Goal: Task Accomplishment & Management: Manage account settings

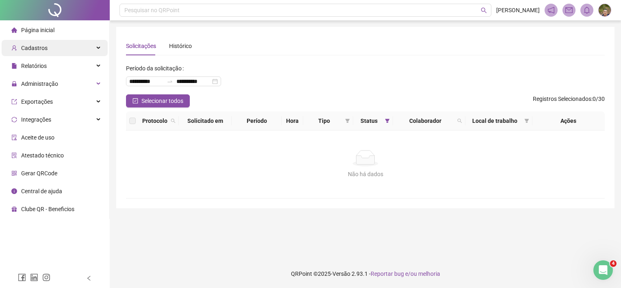
click at [46, 50] on span "Cadastros" at bounding box center [34, 48] width 26 height 7
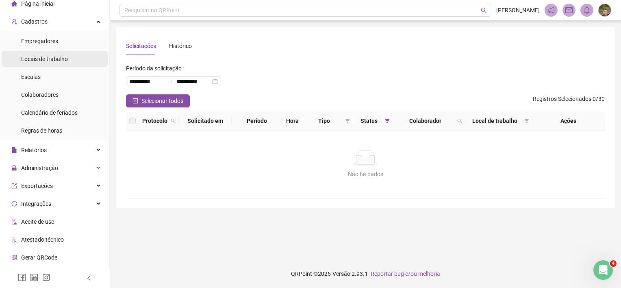
scroll to position [41, 0]
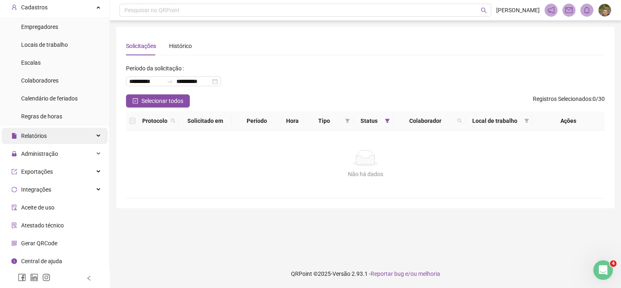
click at [65, 138] on div "Relatórios" at bounding box center [55, 136] width 106 height 16
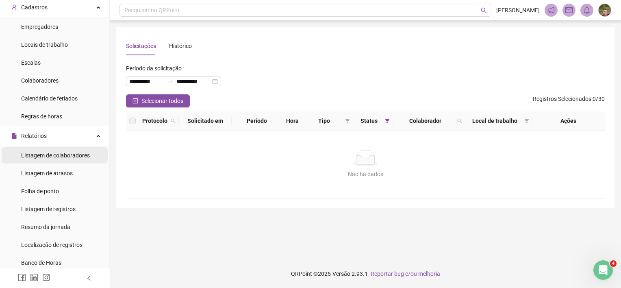
click at [46, 153] on span "Listagem de colaboradores" at bounding box center [55, 155] width 69 height 7
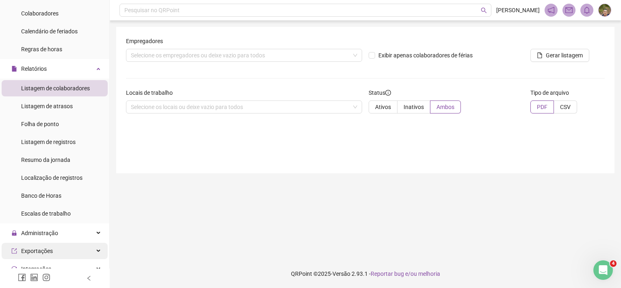
scroll to position [122, 0]
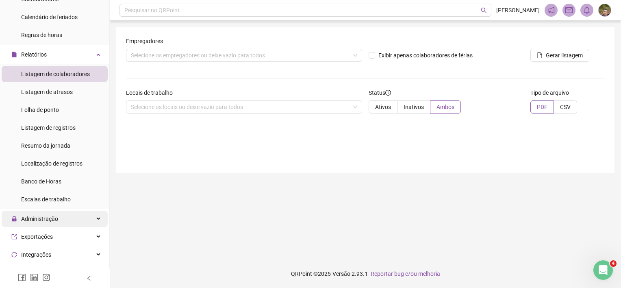
click at [56, 222] on span "Administração" at bounding box center [34, 219] width 47 height 16
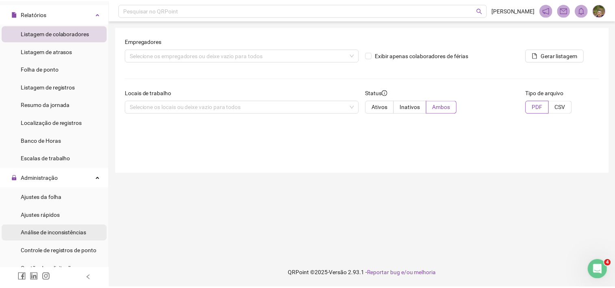
scroll to position [203, 0]
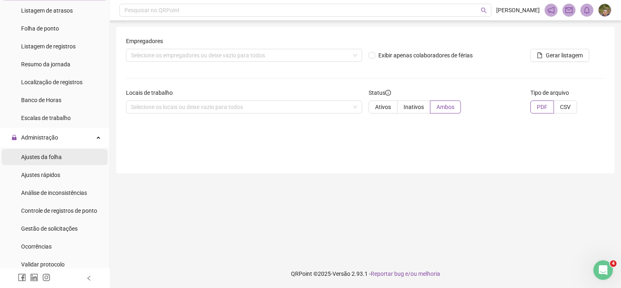
click at [49, 159] on span "Ajustes da folha" at bounding box center [41, 157] width 41 height 7
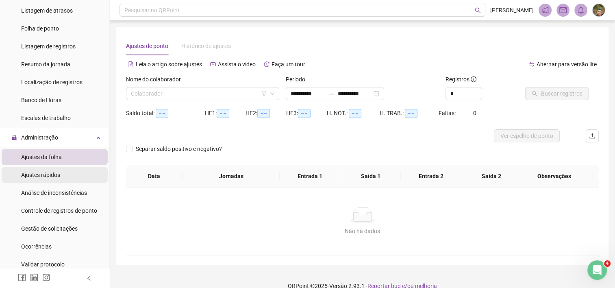
type input "**********"
drag, startPoint x: 70, startPoint y: 177, endPoint x: 63, endPoint y: 176, distance: 6.7
click at [70, 177] on li "Ajustes rápidos" at bounding box center [55, 175] width 106 height 16
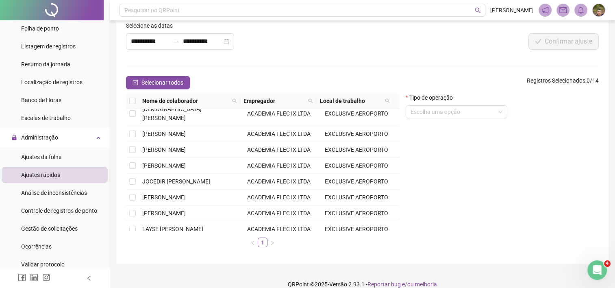
scroll to position [26, 0]
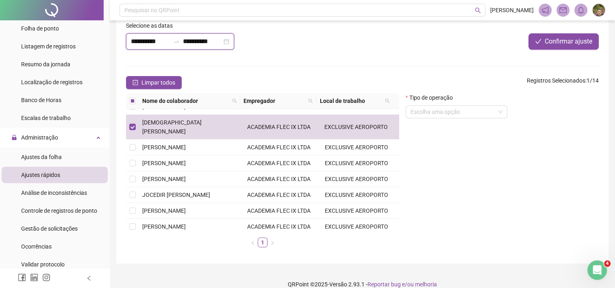
click at [167, 42] on input "**********" at bounding box center [150, 42] width 39 height 10
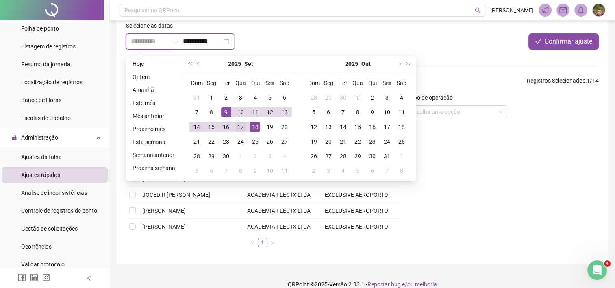
type input "**********"
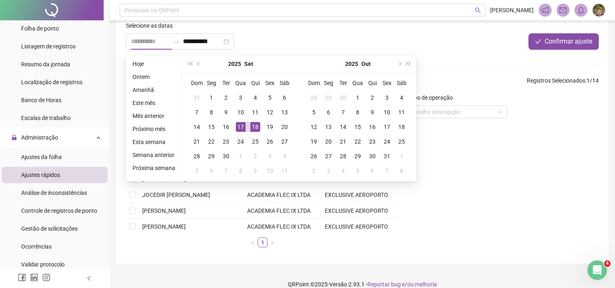
click at [241, 130] on div "17" at bounding box center [241, 127] width 10 height 10
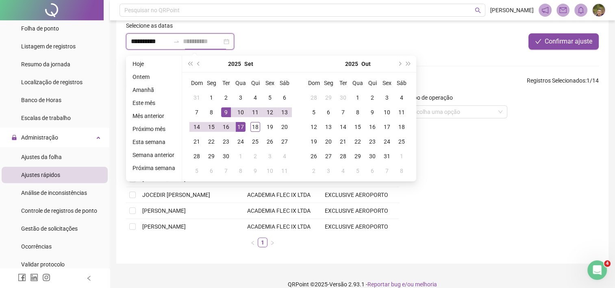
type input "**********"
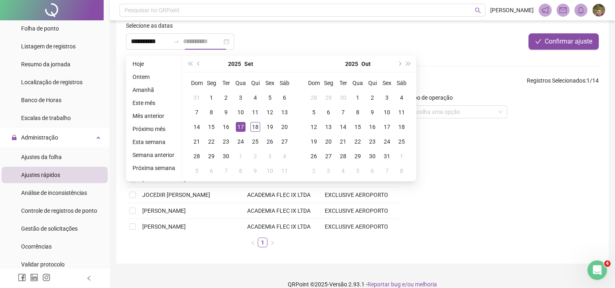
click at [237, 125] on div "17" at bounding box center [241, 127] width 10 height 10
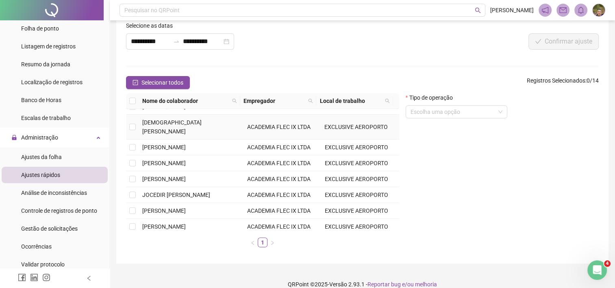
click at [136, 122] on td at bounding box center [132, 127] width 13 height 25
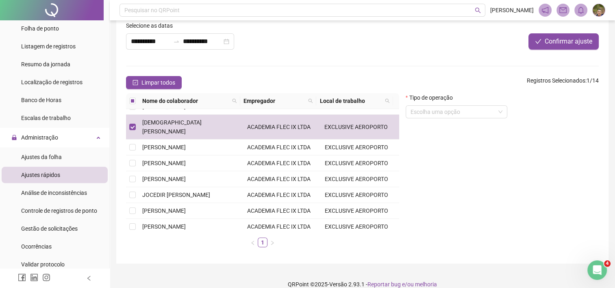
click at [452, 119] on form "Tipo de operação Escolha uma opção" at bounding box center [457, 109] width 102 height 32
click at [454, 112] on input "search" at bounding box center [453, 112] width 85 height 12
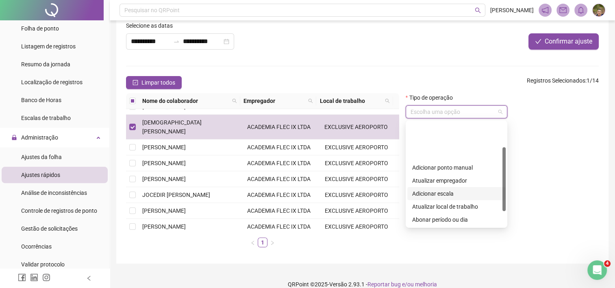
scroll to position [41, 0]
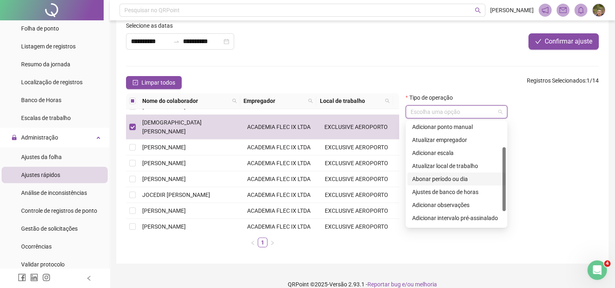
click at [458, 180] on div "Abonar período ou dia" at bounding box center [456, 178] width 89 height 9
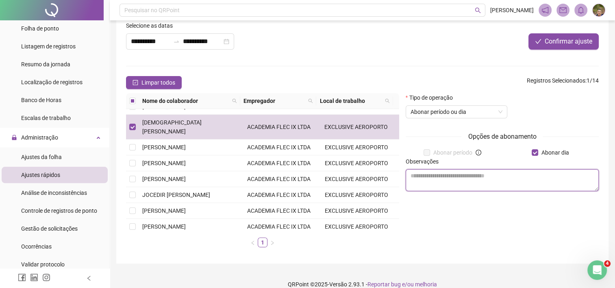
click at [489, 180] on textarea at bounding box center [502, 180] width 193 height 22
type textarea "*"
type textarea "*********"
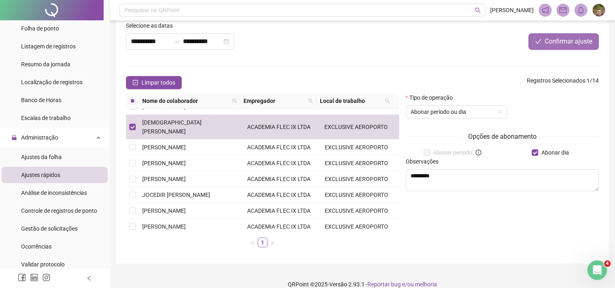
click at [564, 48] on button "Confirmar ajuste" at bounding box center [563, 41] width 70 height 16
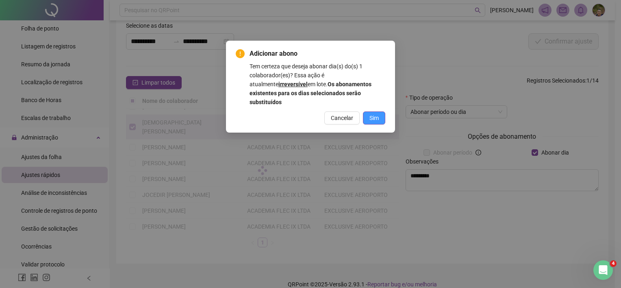
click at [371, 113] on span "Sim" at bounding box center [374, 117] width 9 height 9
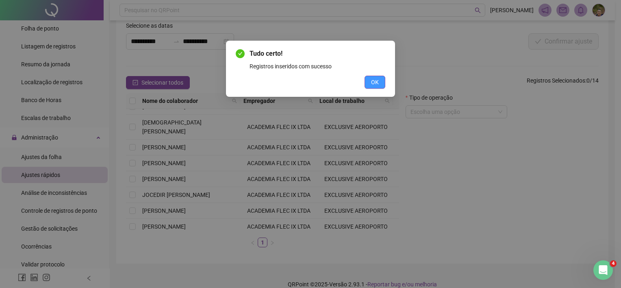
click at [372, 78] on span "OK" at bounding box center [375, 82] width 8 height 9
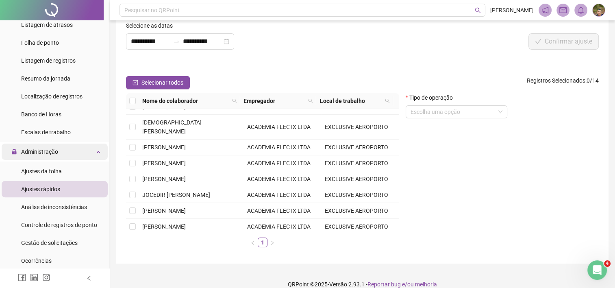
scroll to position [203, 0]
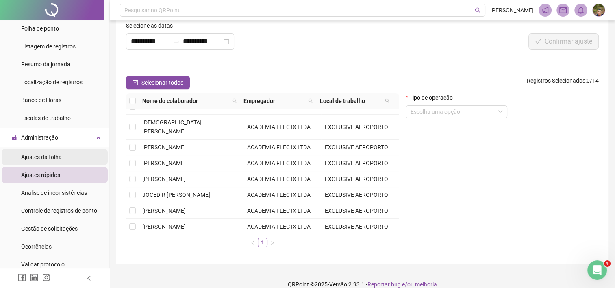
click at [39, 160] on span "Ajustes da folha" at bounding box center [41, 157] width 41 height 7
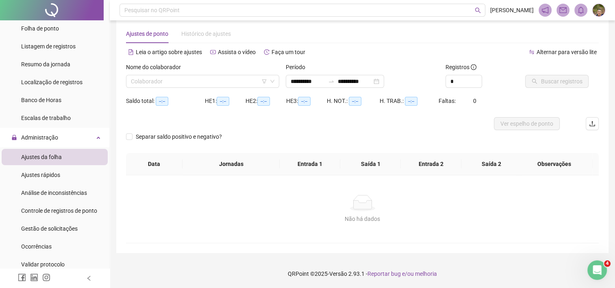
scroll to position [12, 0]
type input "**********"
click at [459, 81] on input "*" at bounding box center [464, 82] width 36 height 12
click at [477, 78] on icon "up" at bounding box center [477, 79] width 3 height 3
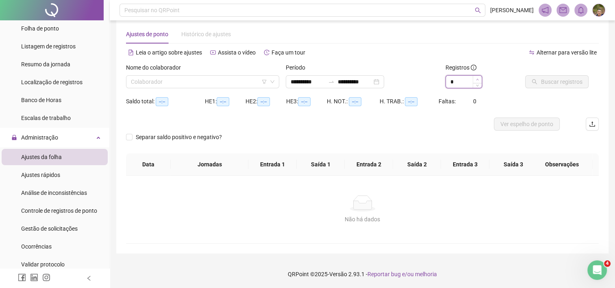
type input "*"
click at [477, 78] on icon "up" at bounding box center [477, 79] width 3 height 3
click at [230, 84] on input "search" at bounding box center [199, 82] width 136 height 12
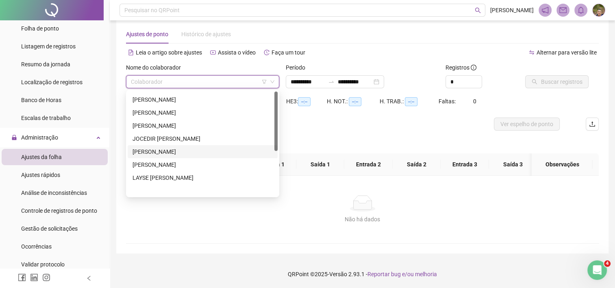
scroll to position [0, 0]
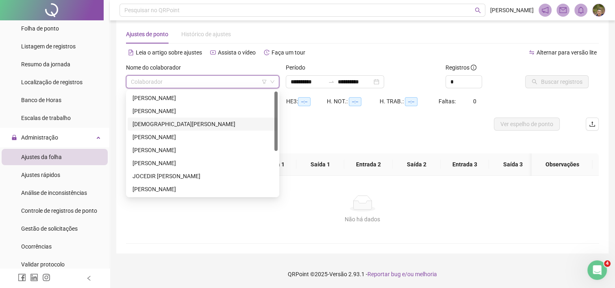
click at [199, 120] on div "[DEMOGRAPHIC_DATA][PERSON_NAME]" at bounding box center [203, 124] width 140 height 9
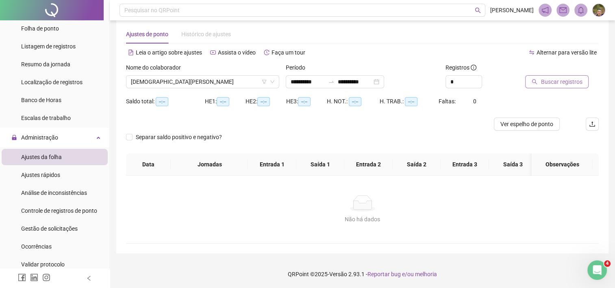
click at [562, 80] on span "Buscar registros" at bounding box center [561, 81] width 41 height 9
